Goal: Find specific fact: Find specific fact

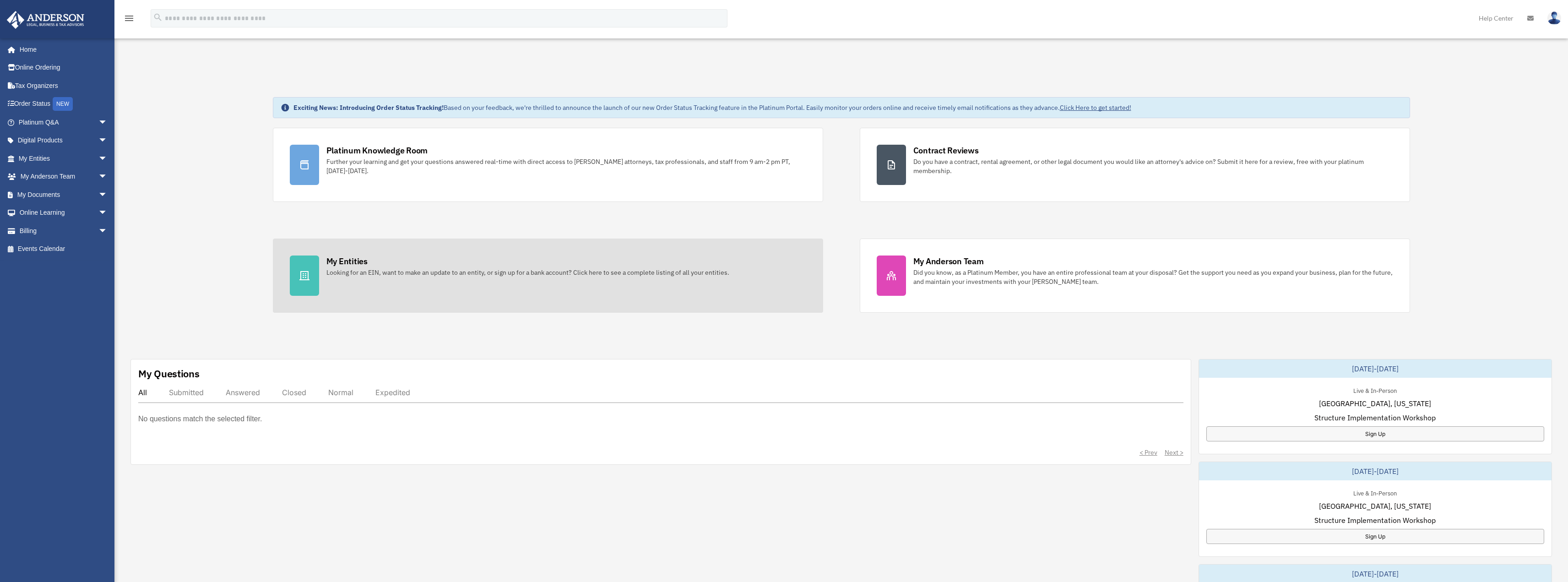
click at [351, 265] on div "My Entities" at bounding box center [347, 261] width 41 height 11
click at [342, 261] on div "My Entities" at bounding box center [347, 261] width 41 height 11
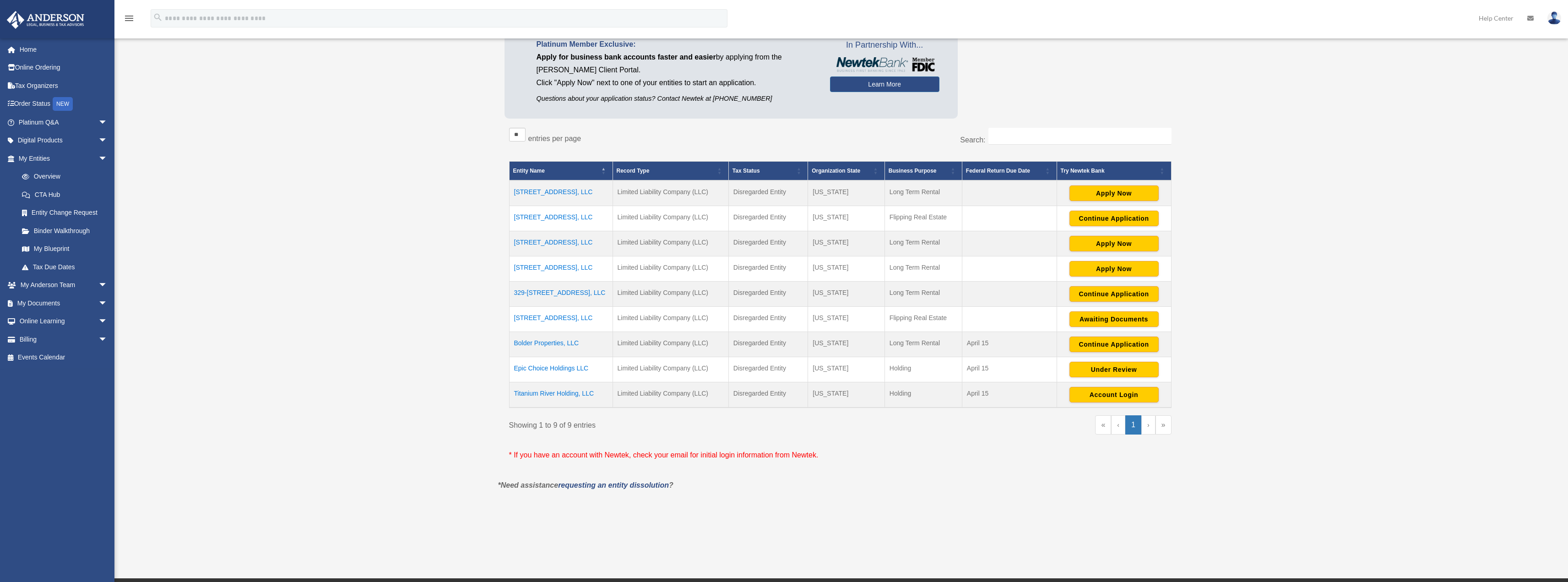
scroll to position [137, 0]
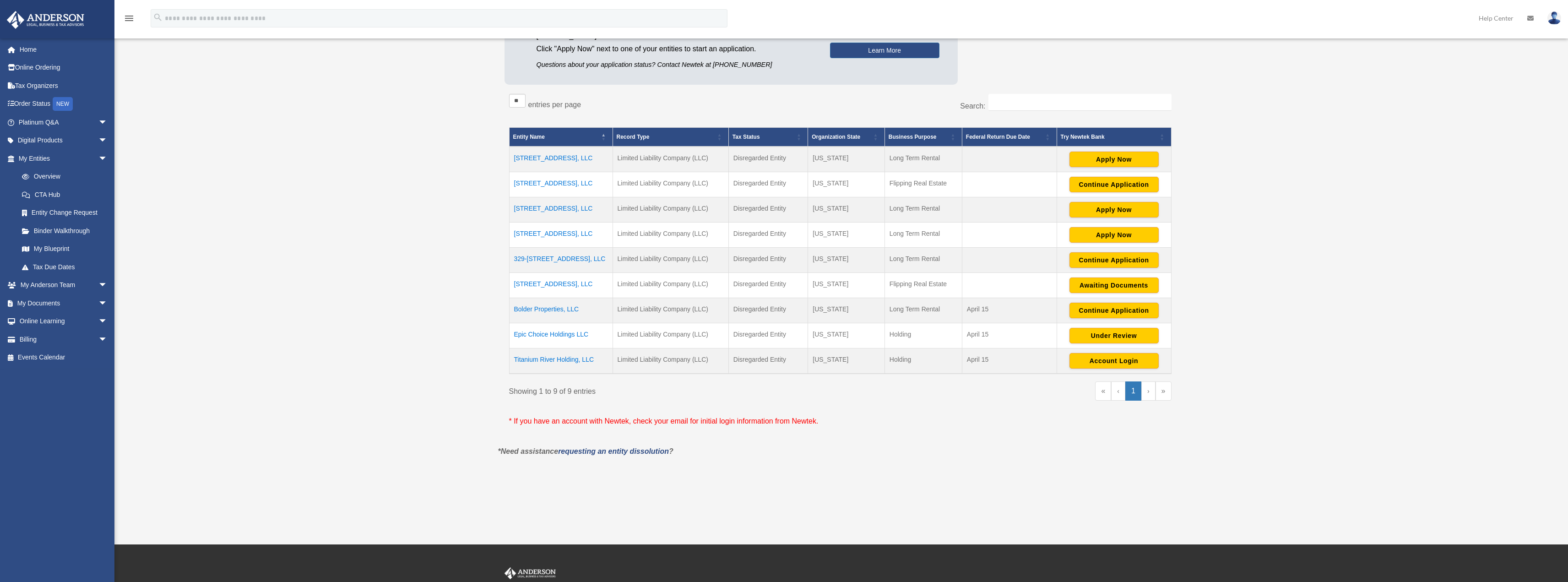
click at [546, 158] on td "301-303 Ridge RD, LLC" at bounding box center [561, 159] width 104 height 25
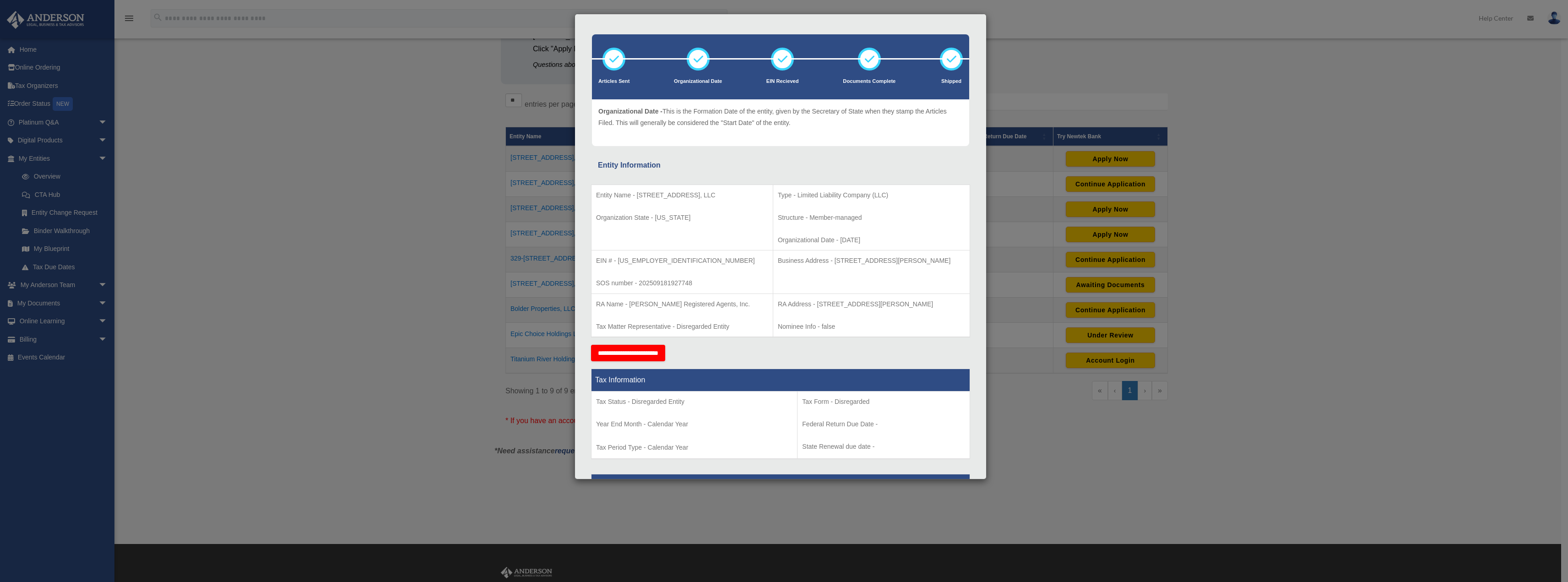
scroll to position [46, 0]
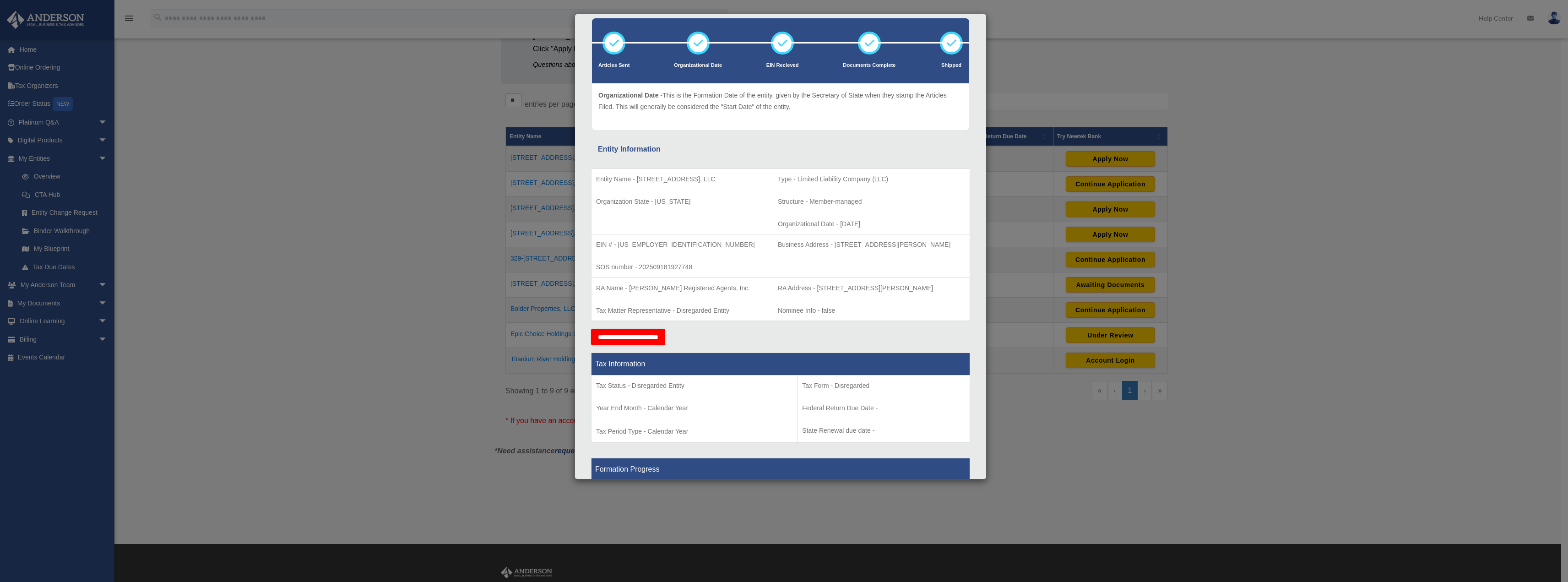
click at [1077, 24] on div "Details × Articles Sent Organizational Date" at bounding box center [784, 291] width 1568 height 582
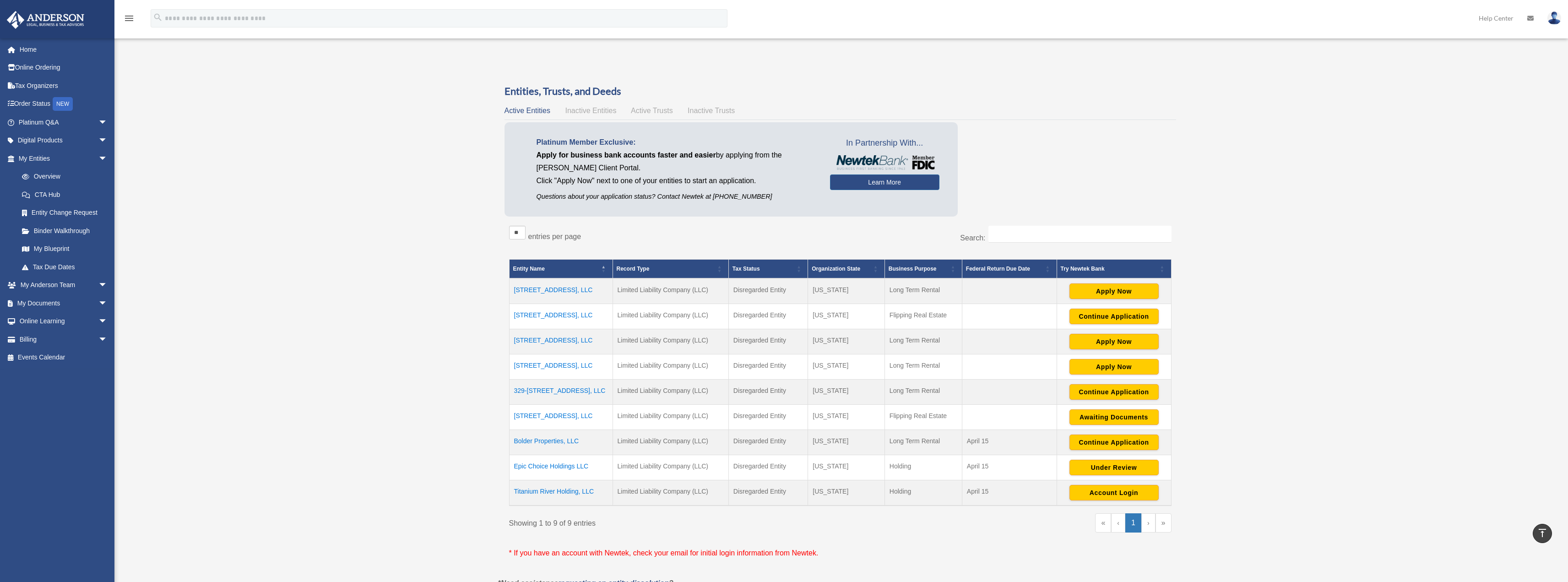
scroll to position [0, 0]
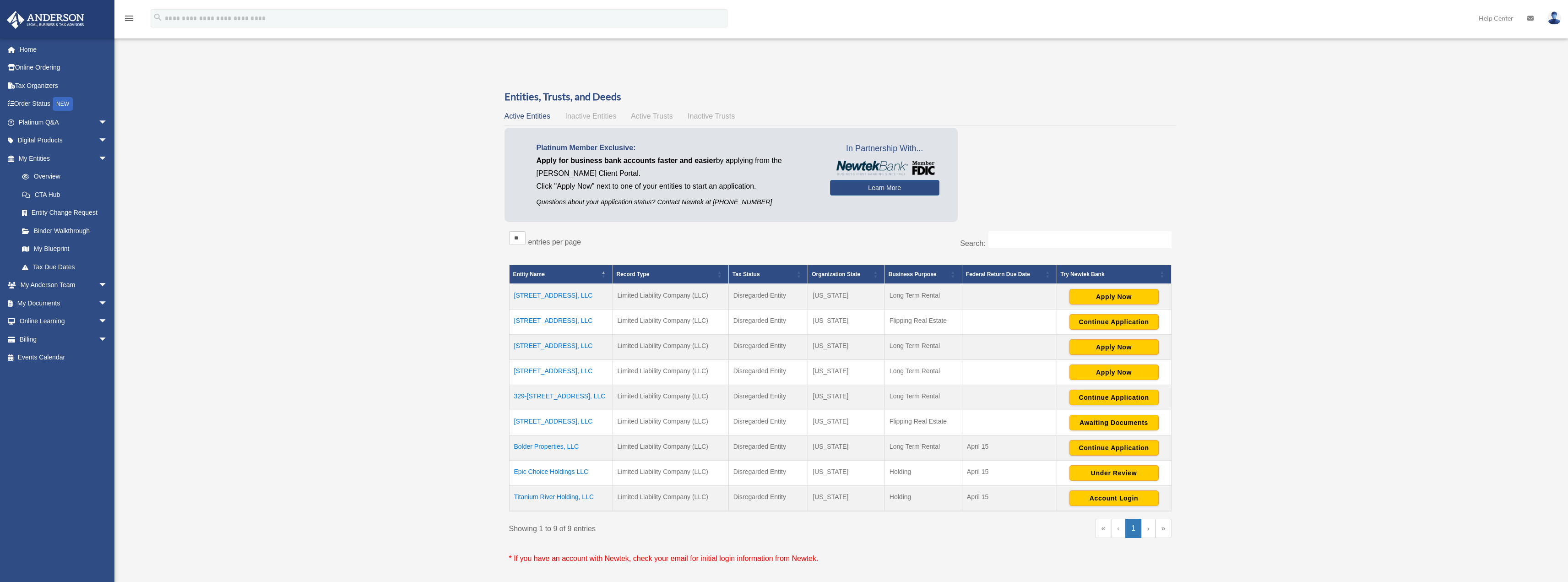
click at [561, 297] on td "301-303 Ridge RD, LLC" at bounding box center [561, 296] width 104 height 25
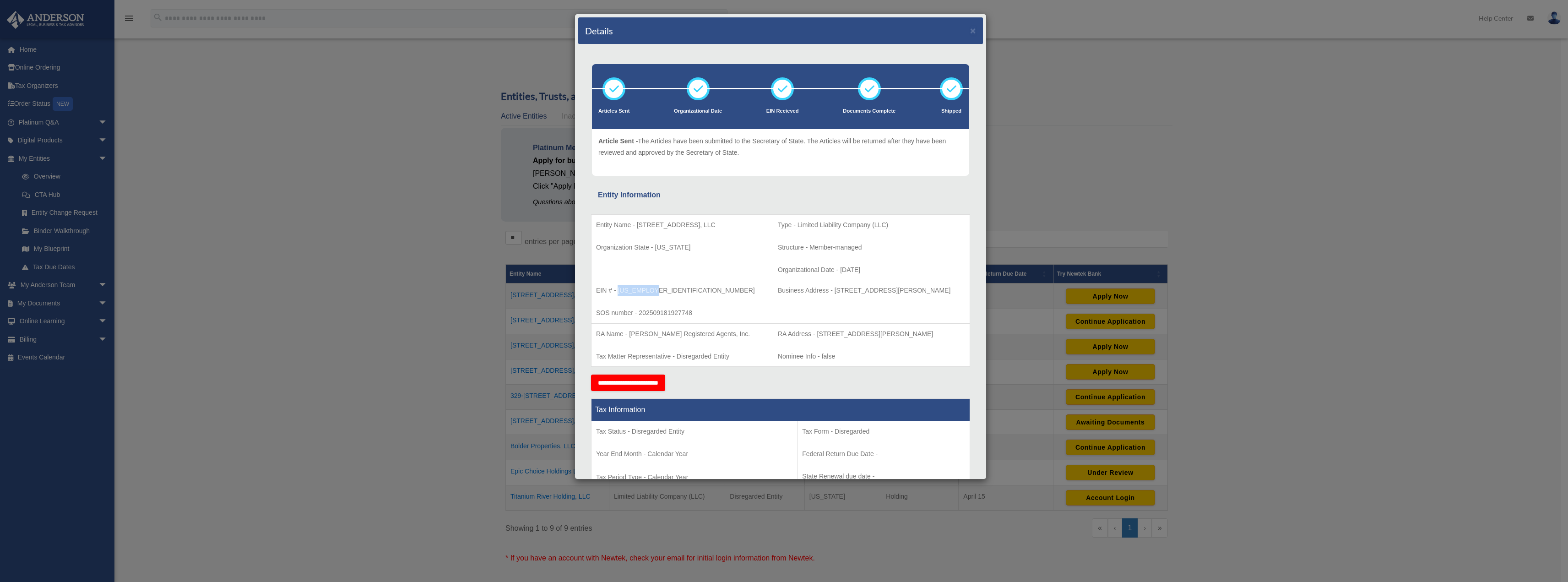
drag, startPoint x: 655, startPoint y: 289, endPoint x: 617, endPoint y: 289, distance: 38.0
click at [617, 289] on p "EIN # - 39-4430841" at bounding box center [682, 290] width 172 height 11
copy p "39-4430841"
